Goal: Task Accomplishment & Management: Use online tool/utility

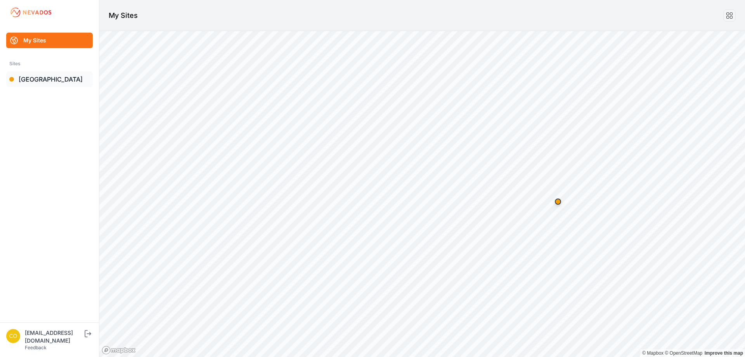
click at [57, 82] on link "[GEOGRAPHIC_DATA]" at bounding box center [49, 79] width 87 height 16
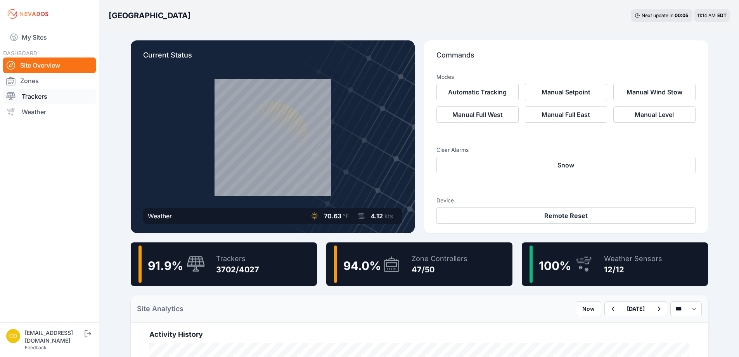
click at [42, 97] on link "Trackers" at bounding box center [49, 96] width 93 height 16
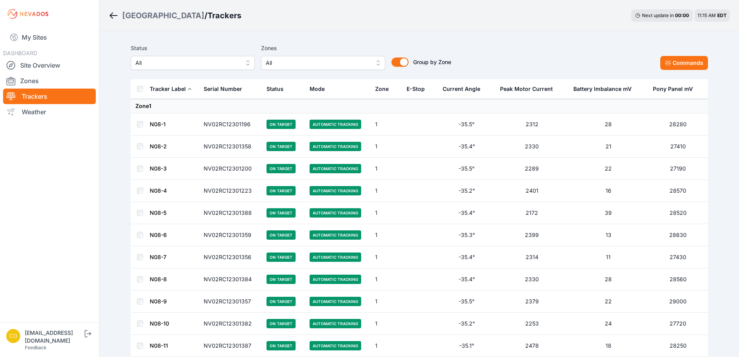
click at [293, 61] on span "All" at bounding box center [318, 62] width 104 height 9
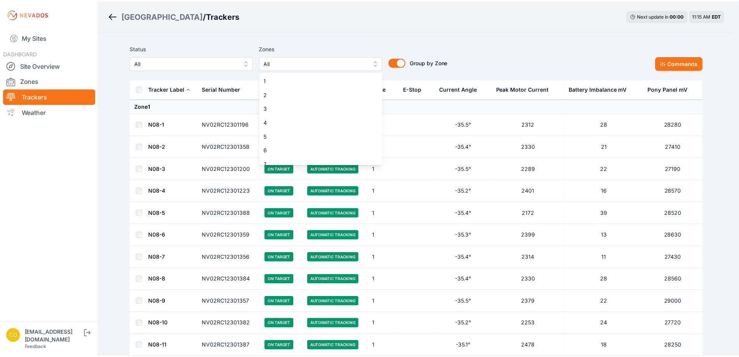
scroll to position [155, 0]
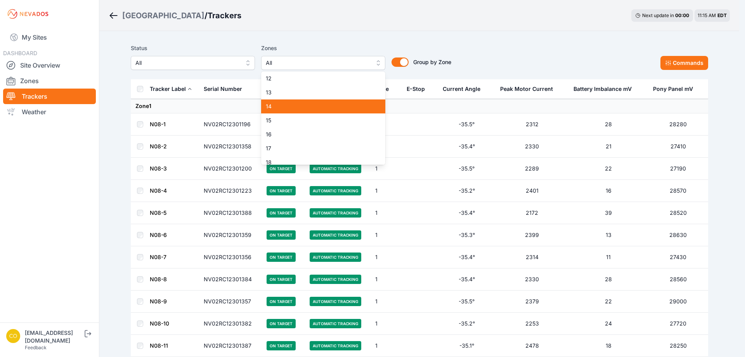
click at [284, 106] on span "14" at bounding box center [319, 106] width 106 height 8
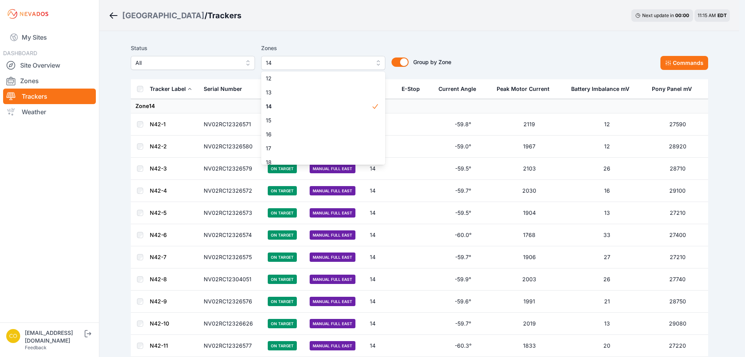
click at [489, 49] on div "Status All Zones 14 1 2 3 4 5 6 7 8 9 10 11 12 13 14 15 16 17 18 19 20 21 22 23…" at bounding box center [420, 56] width 578 height 26
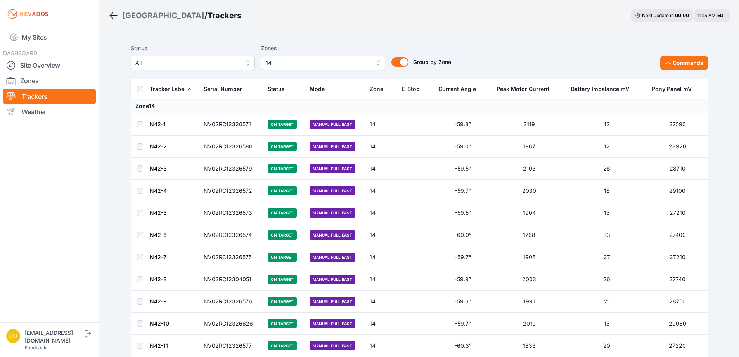
click at [135, 88] on th at bounding box center [140, 89] width 19 height 20
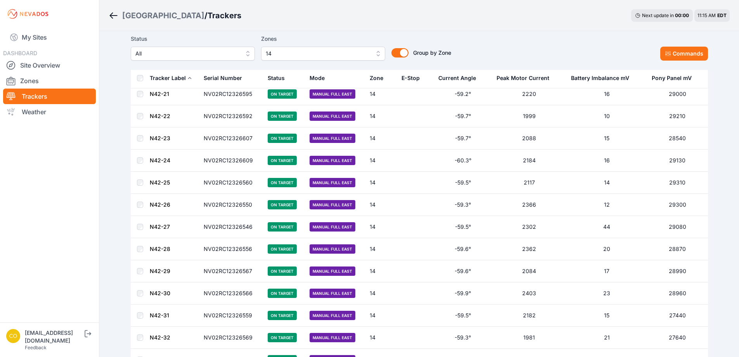
scroll to position [417, 0]
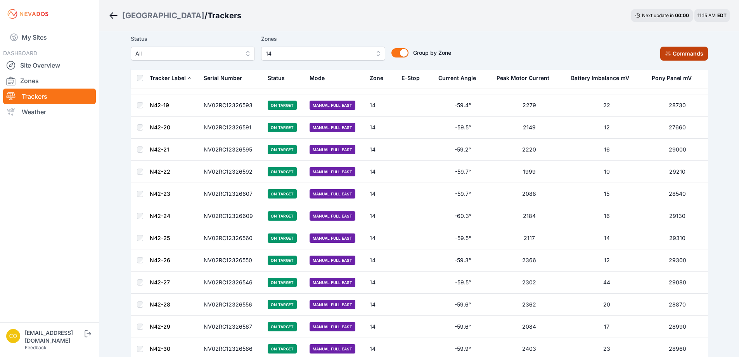
click at [670, 54] on icon at bounding box center [668, 53] width 6 height 6
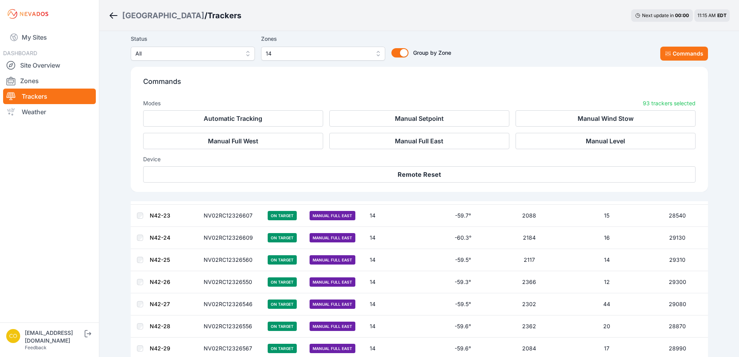
scroll to position [548, 0]
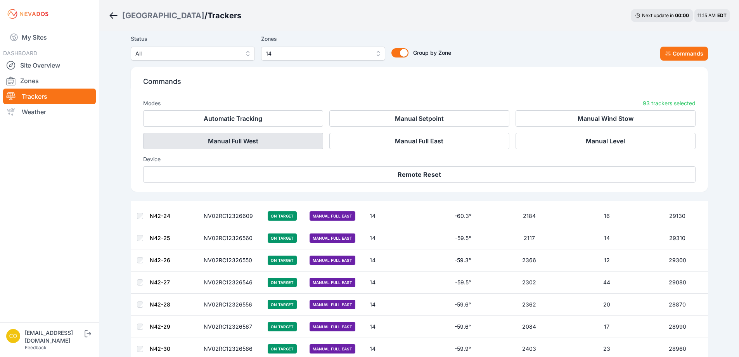
click at [293, 138] on button "Manual Full West" at bounding box center [233, 141] width 180 height 16
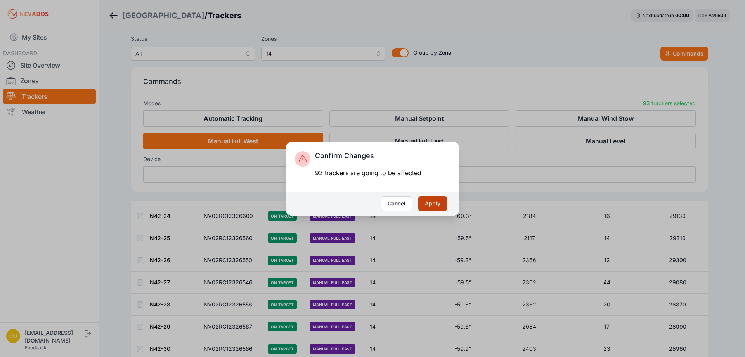
click at [431, 200] on button "Apply" at bounding box center [432, 203] width 29 height 15
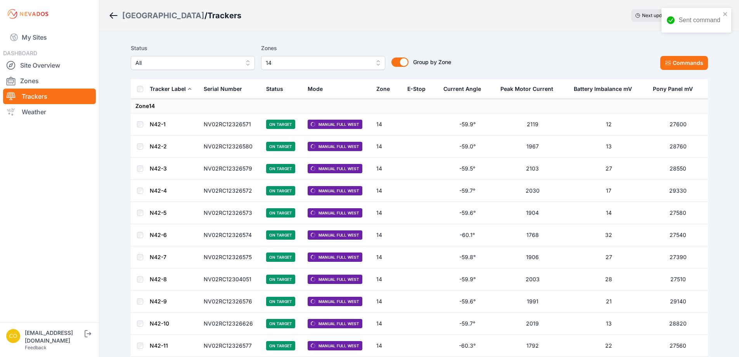
click at [428, 42] on div "Status All Zones 14 Group by Zone Group by Zone Commands" at bounding box center [420, 59] width 578 height 39
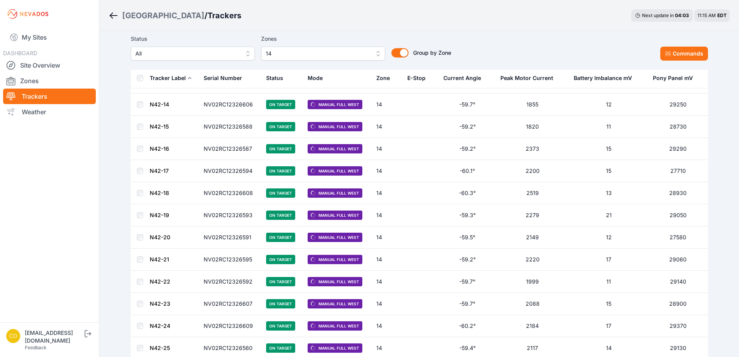
scroll to position [301, 0]
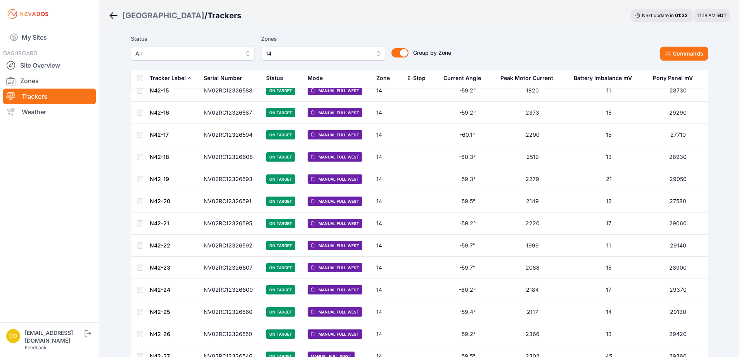
scroll to position [340, 0]
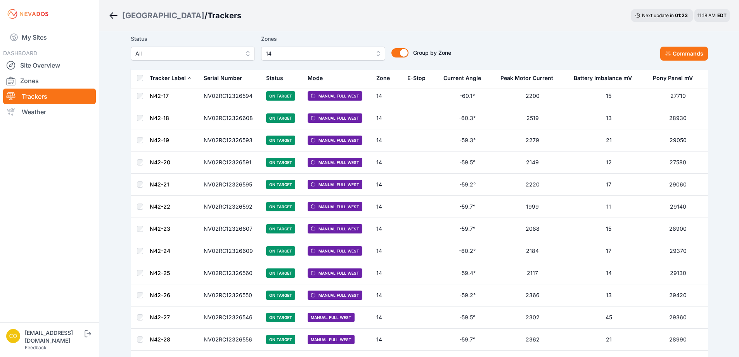
scroll to position [378, 0]
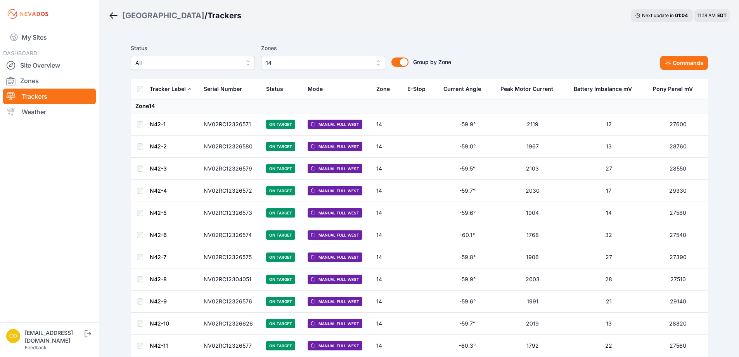
scroll to position [378, 0]
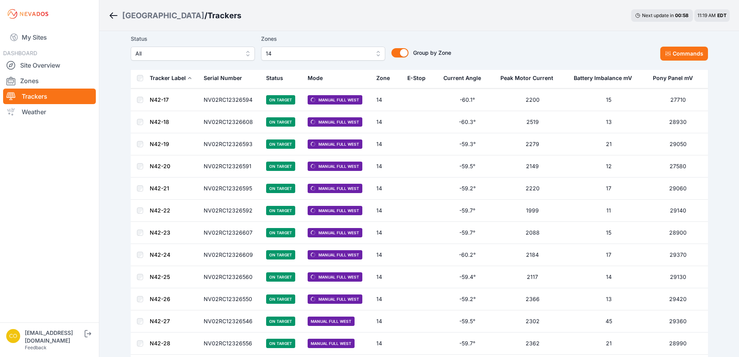
scroll to position [378, 0]
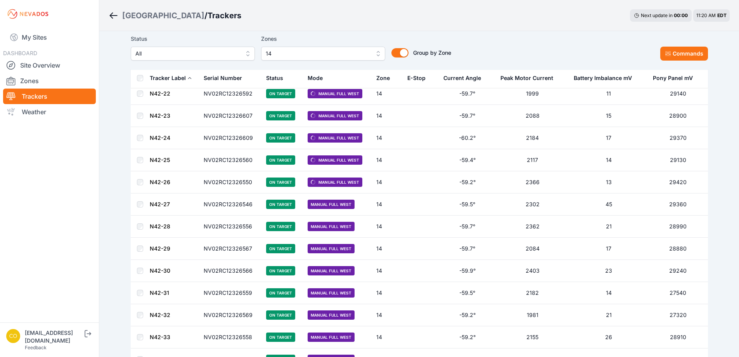
scroll to position [460, 0]
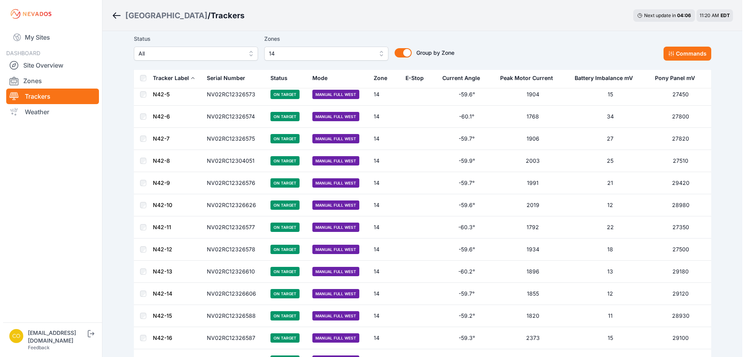
scroll to position [116, 0]
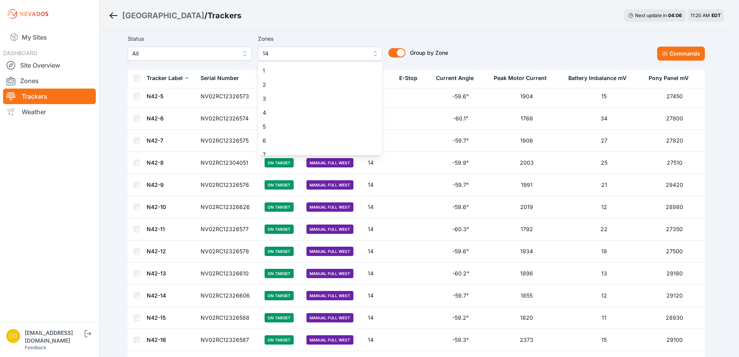
click at [367, 56] on span "14" at bounding box center [315, 53] width 104 height 9
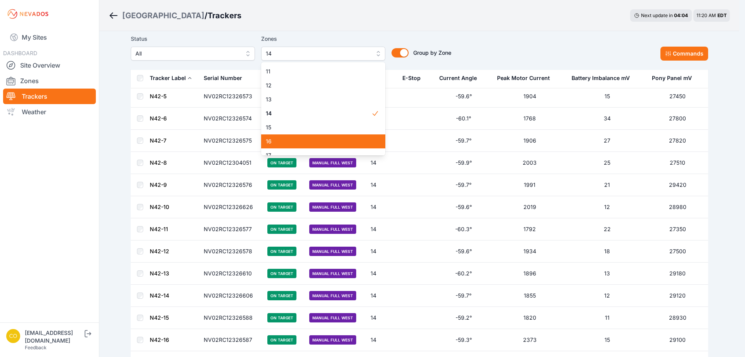
scroll to position [143, 0]
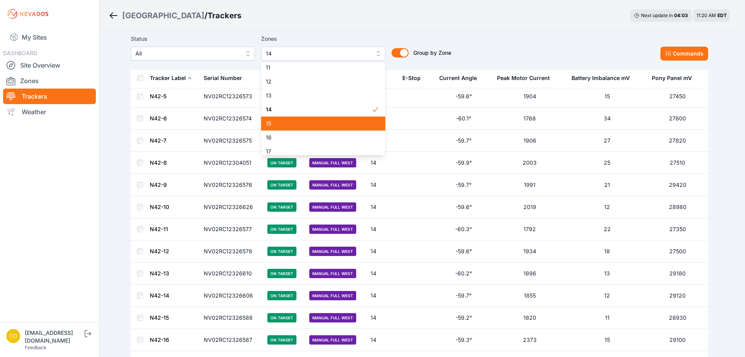
click at [282, 125] on span "15" at bounding box center [319, 124] width 106 height 8
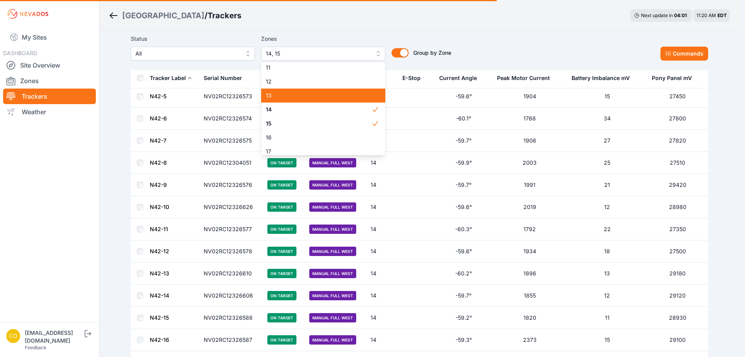
click at [320, 102] on div "13" at bounding box center [323, 95] width 124 height 14
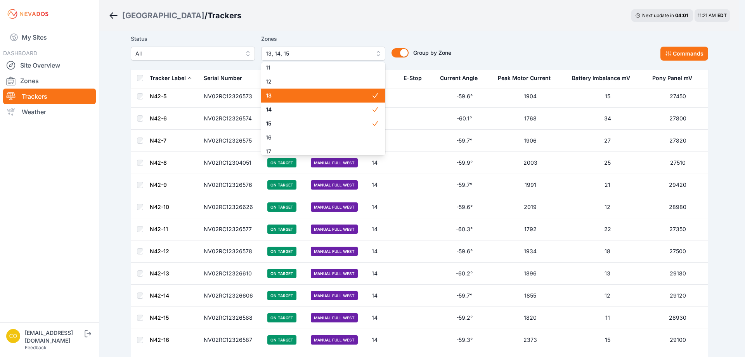
click at [324, 99] on span "13" at bounding box center [319, 96] width 106 height 8
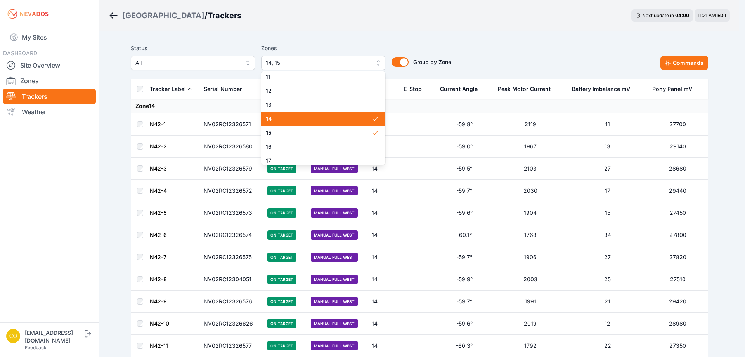
click at [289, 116] on span "14" at bounding box center [319, 119] width 106 height 8
click at [488, 43] on div "Status All Zones 15 1 2 3 4 5 6 7 8 9 10 11 12 13 14 15 16 17 18 19 20 21 22 23…" at bounding box center [420, 59] width 578 height 39
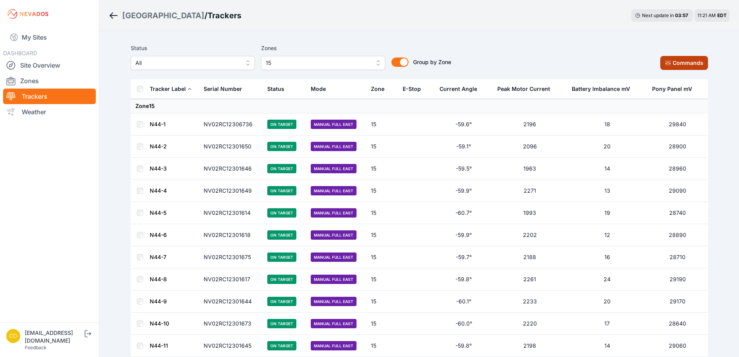
click at [681, 60] on button "Commands" at bounding box center [685, 63] width 48 height 14
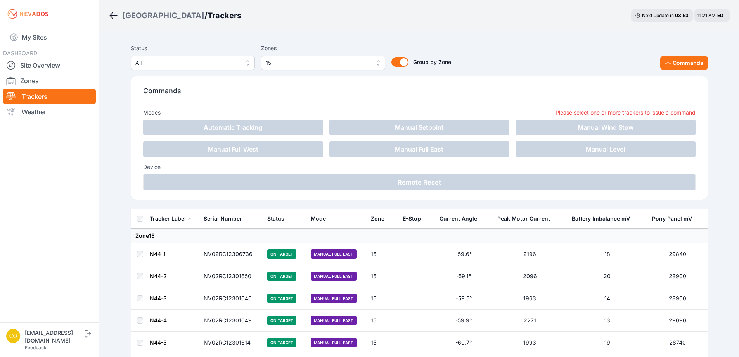
click at [543, 59] on div "Status All Zones 15 Group by Zone Group by Zone Commands" at bounding box center [420, 56] width 578 height 26
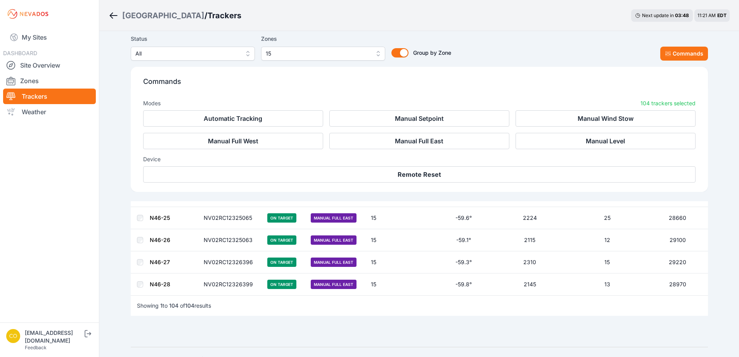
scroll to position [2267, 0]
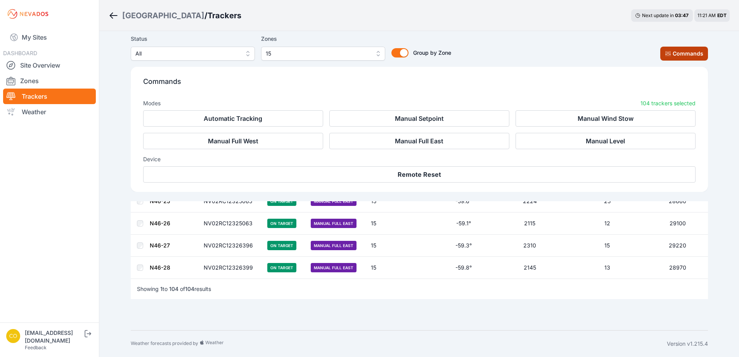
click at [688, 49] on button "Commands" at bounding box center [685, 54] width 48 height 14
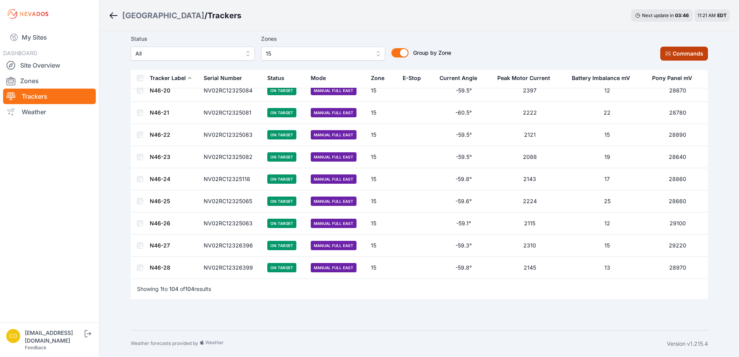
scroll to position [2135, 0]
click at [681, 52] on button "Commands" at bounding box center [685, 54] width 48 height 14
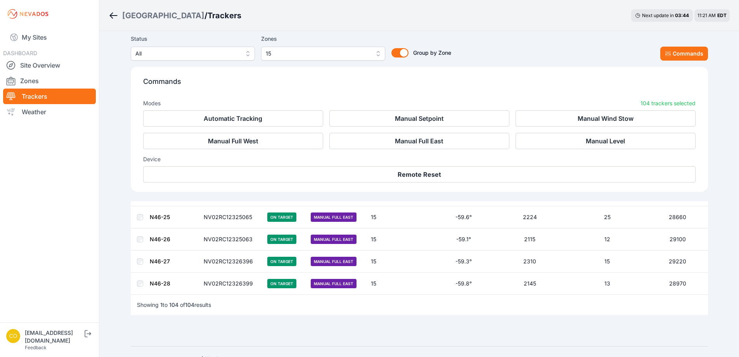
scroll to position [2267, 0]
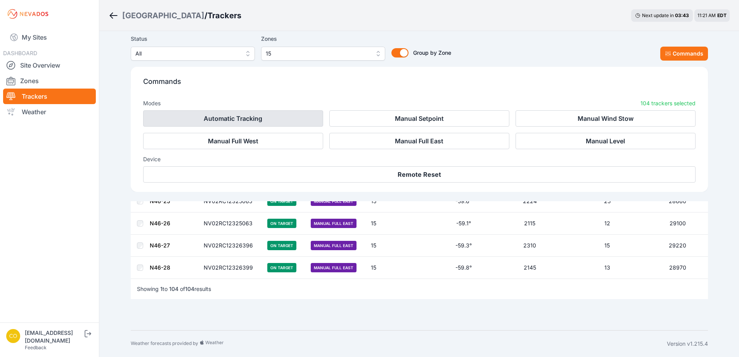
click at [254, 116] on button "Automatic Tracking" at bounding box center [233, 118] width 180 height 16
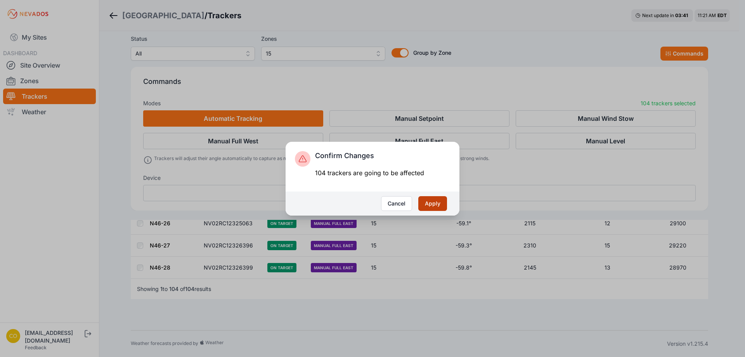
click at [436, 201] on button "Apply" at bounding box center [432, 203] width 29 height 15
